Goal: Information Seeking & Learning: Check status

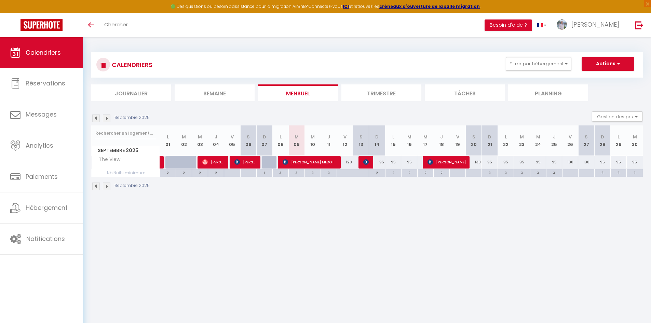
click at [379, 95] on li "Trimestre" at bounding box center [381, 92] width 80 height 17
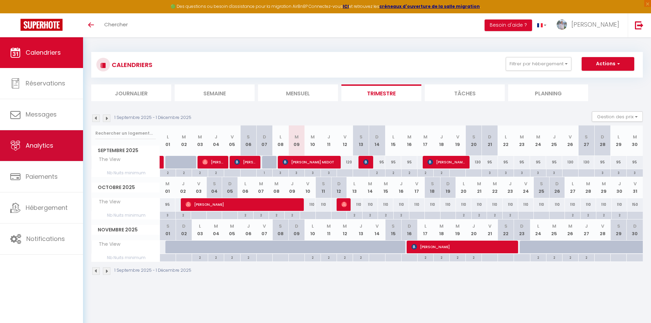
click at [51, 145] on span "Analytics" at bounding box center [40, 145] width 28 height 9
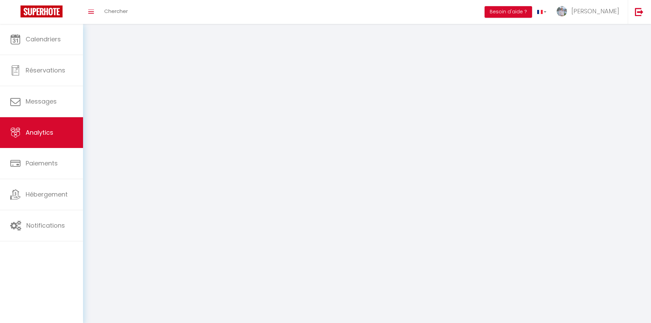
select select "2025"
select select "9"
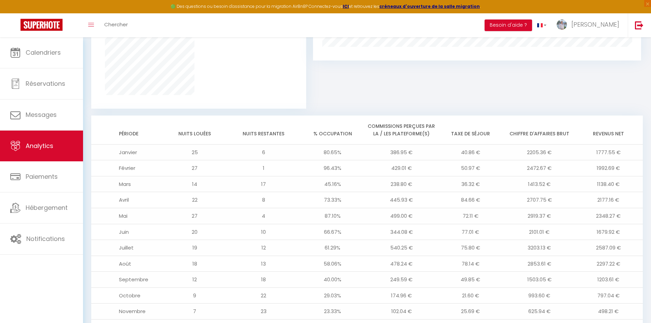
scroll to position [530, 0]
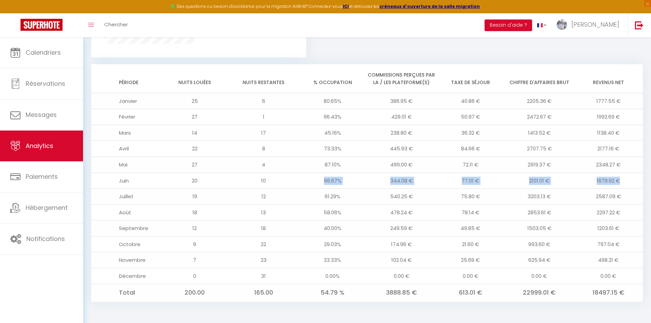
drag, startPoint x: 325, startPoint y: 179, endPoint x: 630, endPoint y: 175, distance: 304.4
click at [630, 175] on tr "Juin 20 10 66.67% 344.08 € 77.01 € 2101.01 € 1679.92 €" at bounding box center [366, 181] width 551 height 16
